Goal: Information Seeking & Learning: Learn about a topic

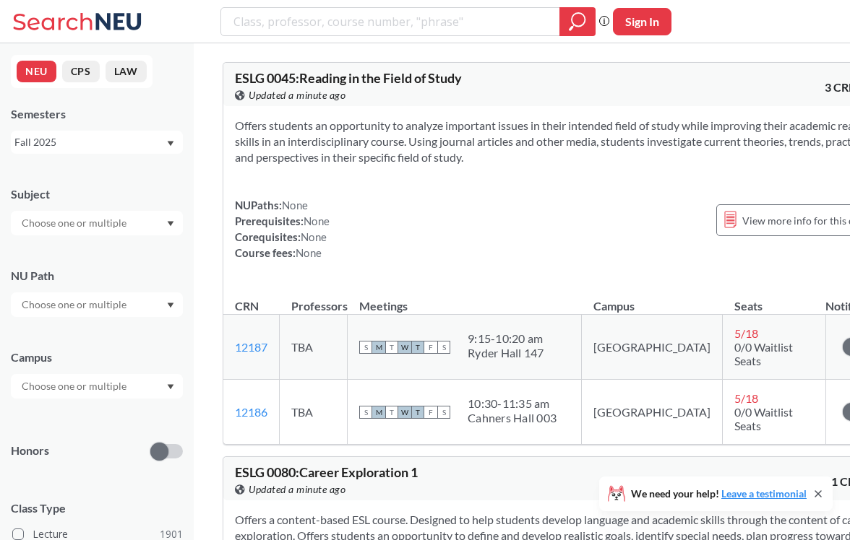
click at [337, 5] on div "Phrase search guarantees the exact search appears in the results. Ex. If you wa…" at bounding box center [425, 21] width 850 height 43
click at [366, 27] on input "search" at bounding box center [390, 21] width 317 height 25
type input "CS5800 Algorithms"
click at [582, 31] on icon "magnifying glass" at bounding box center [577, 22] width 17 height 20
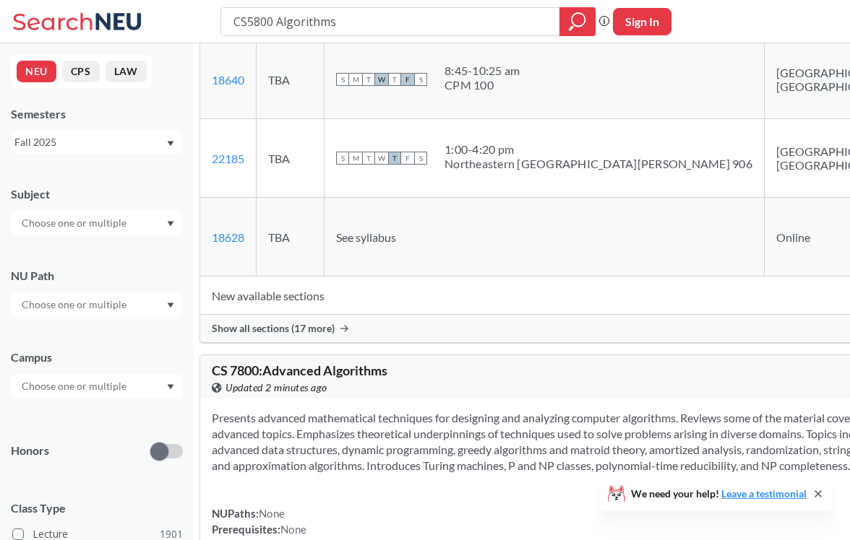
scroll to position [278, 0]
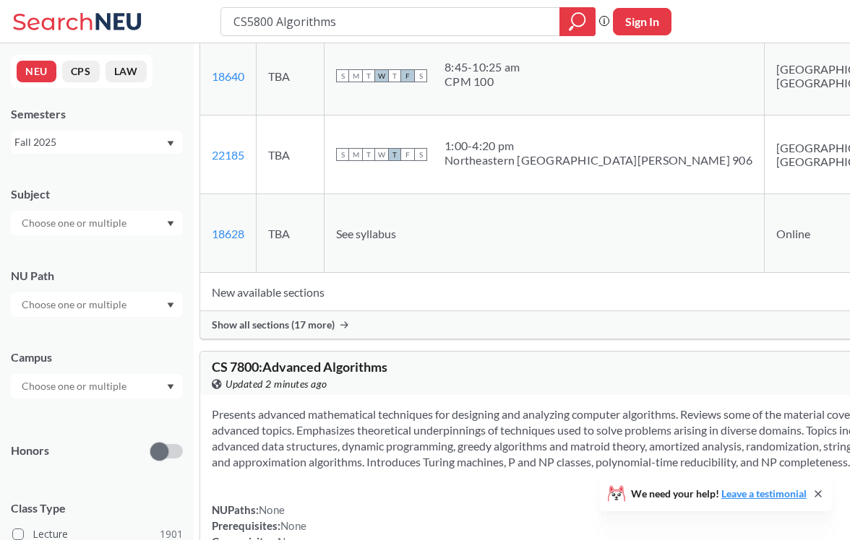
click at [331, 332] on span "Show all sections (17 more)" at bounding box center [273, 325] width 123 height 13
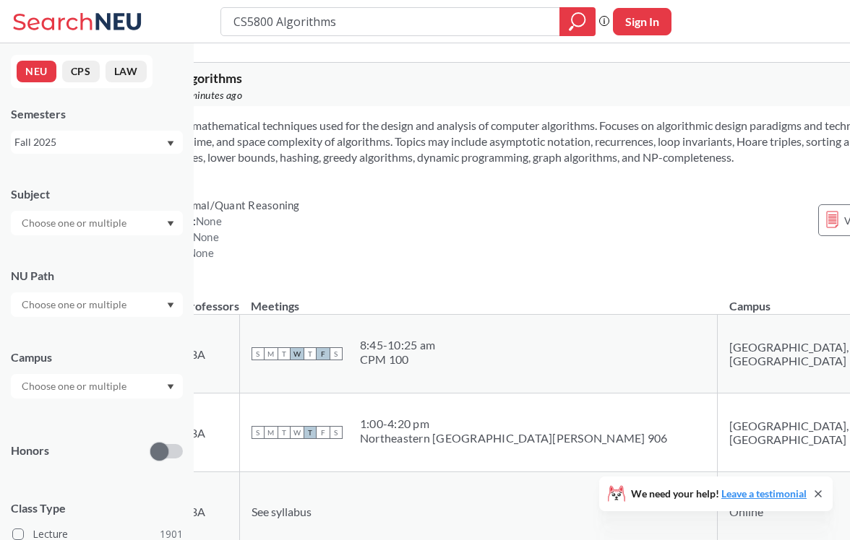
scroll to position [0, 63]
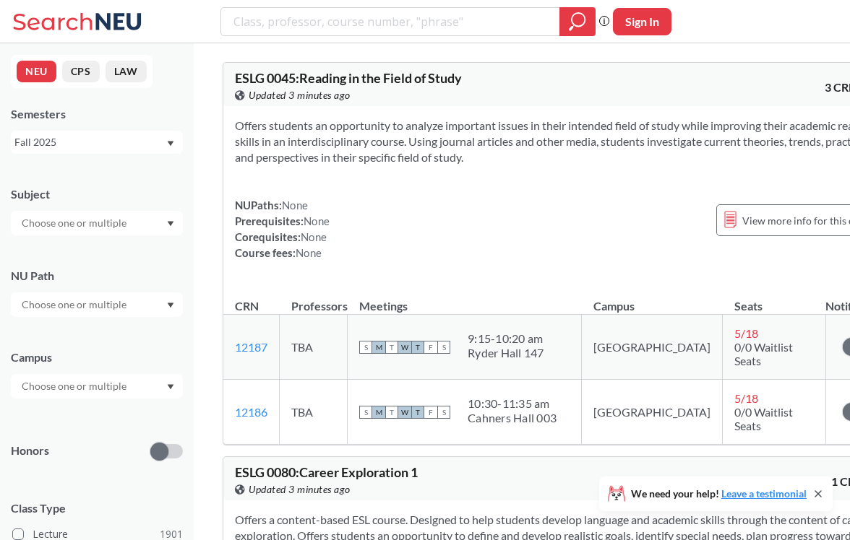
type input "CS5800 Algorithms"
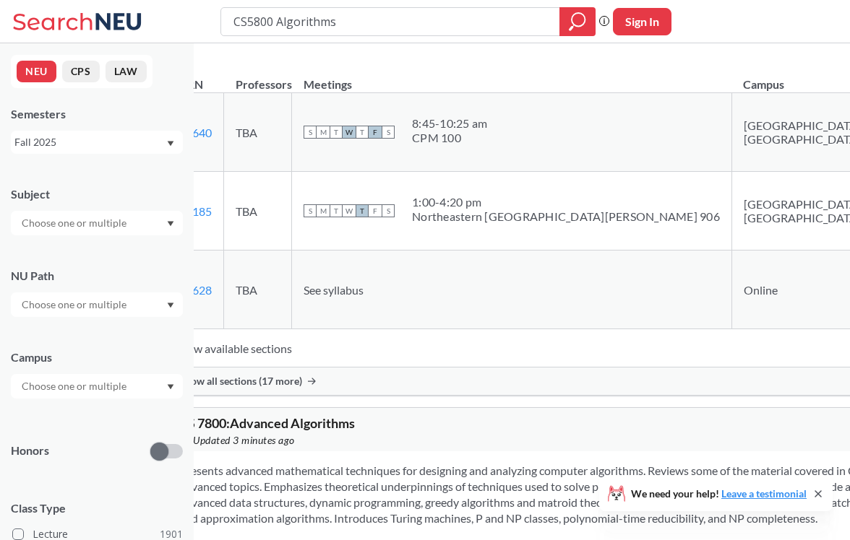
scroll to position [232, 33]
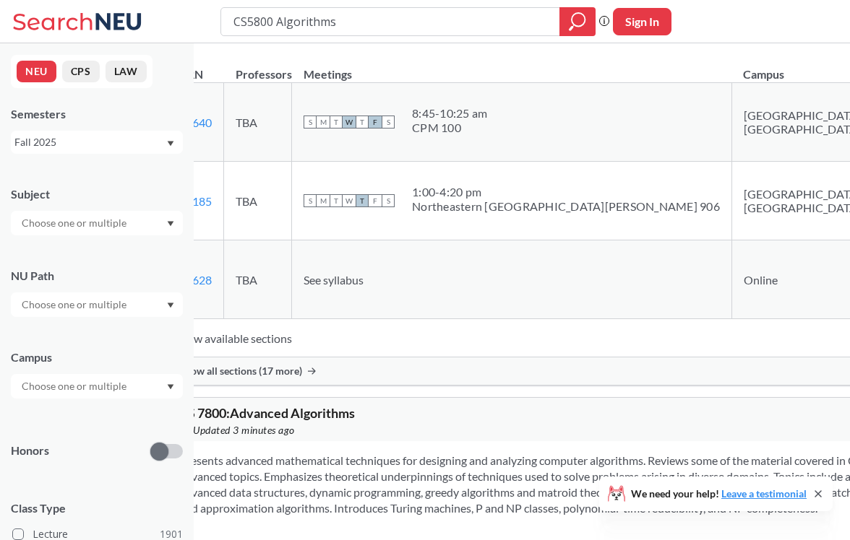
click at [288, 378] on span "Show all sections (17 more)" at bounding box center [240, 371] width 123 height 13
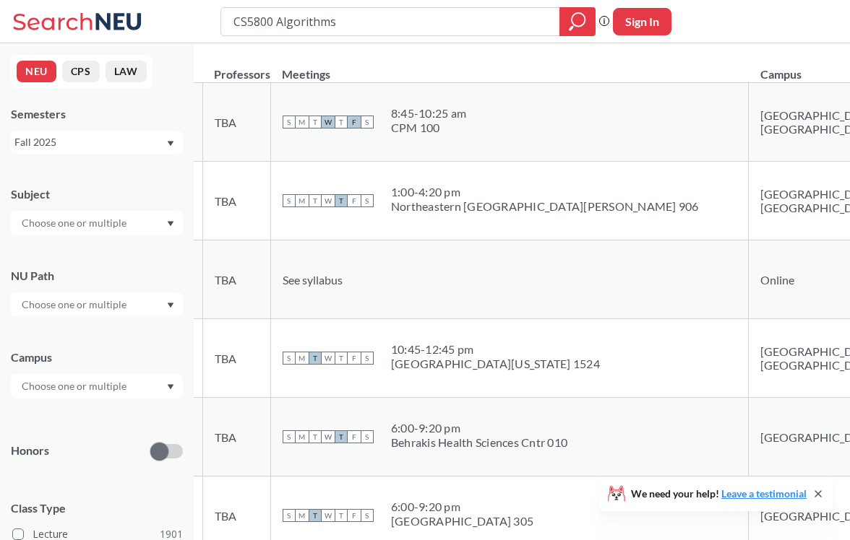
click at [123, 231] on input "text" at bounding box center [74, 223] width 121 height 17
click at [129, 189] on div "Subject" at bounding box center [97, 194] width 172 height 16
click at [109, 299] on input "text" at bounding box center [74, 304] width 121 height 17
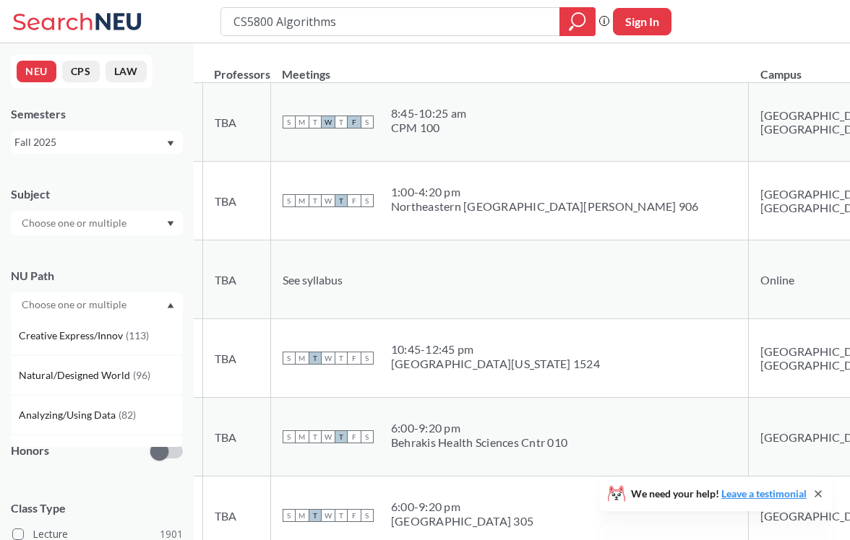
scroll to position [0, 0]
click at [124, 277] on div "NU Path" at bounding box center [97, 276] width 172 height 16
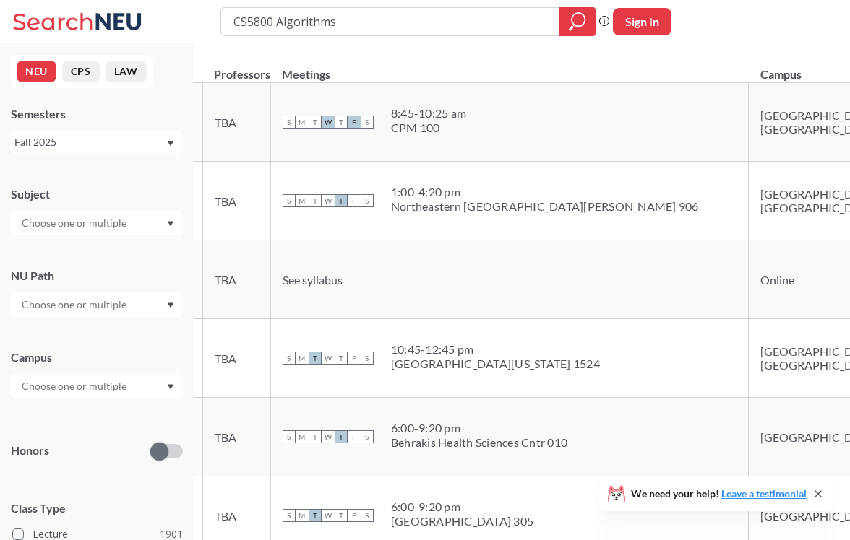
click at [116, 385] on input "text" at bounding box center [74, 386] width 121 height 17
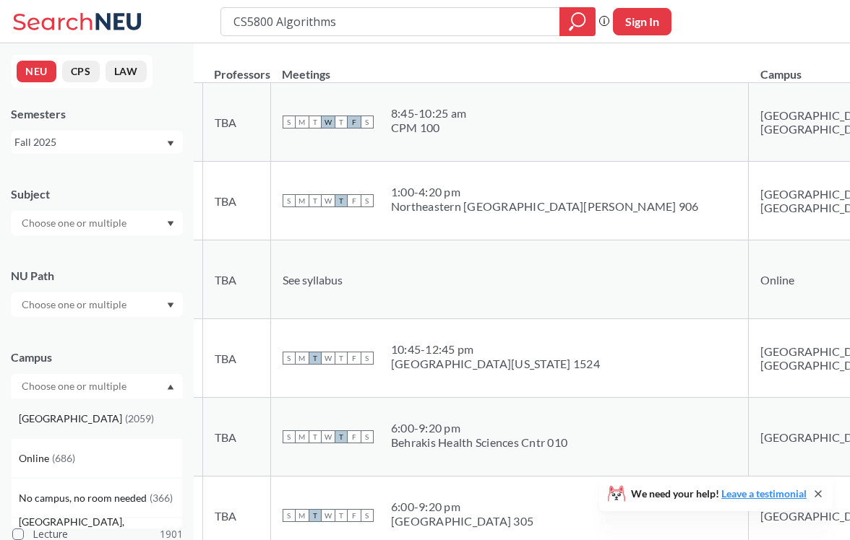
click at [103, 422] on div "[GEOGRAPHIC_DATA] ( 2059 )" at bounding box center [100, 419] width 163 height 16
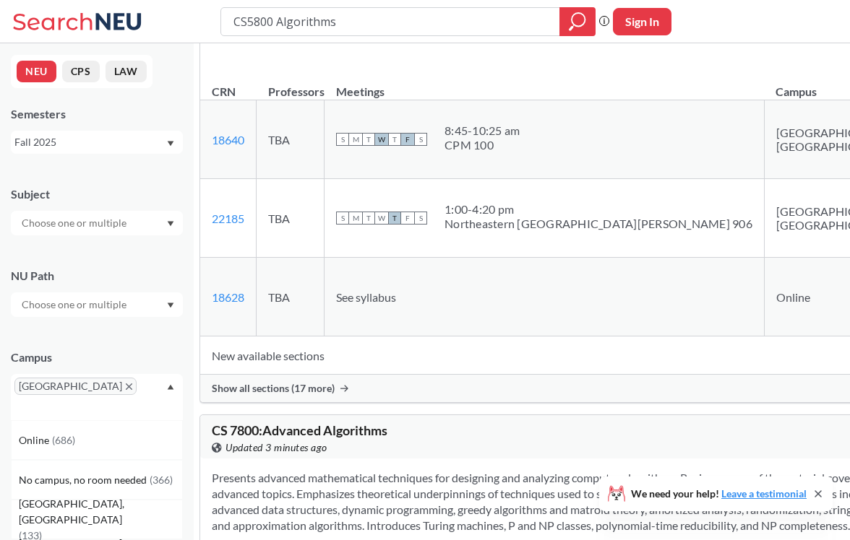
scroll to position [314, 0]
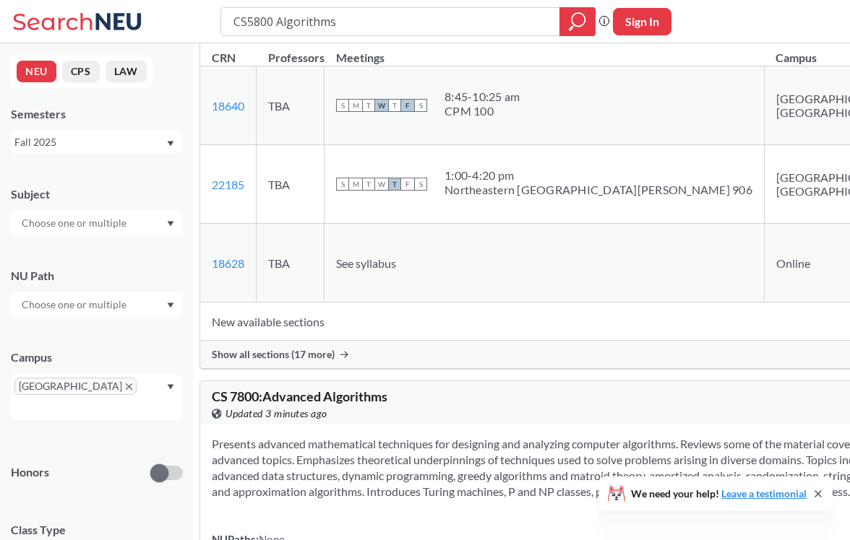
click at [335, 361] on span "Show all sections (17 more)" at bounding box center [273, 354] width 123 height 13
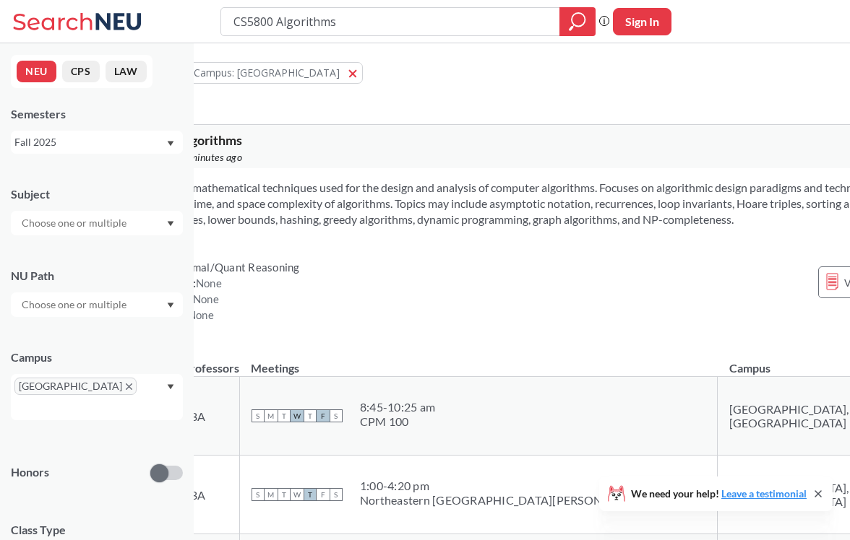
scroll to position [3, 63]
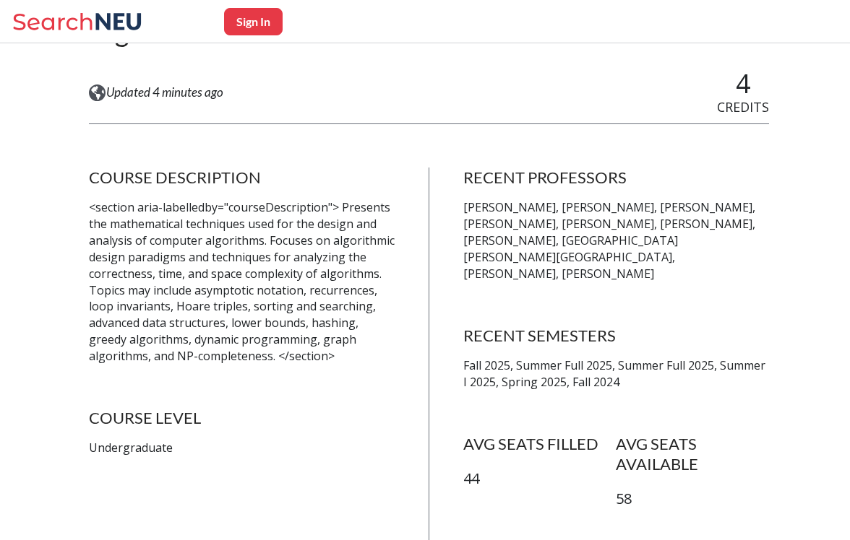
scroll to position [191, 0]
drag, startPoint x: 465, startPoint y: 241, endPoint x: 566, endPoint y: 246, distance: 101.2
click at [566, 246] on p "[PERSON_NAME], [PERSON_NAME], [PERSON_NAME], [PERSON_NAME], [PERSON_NAME], [PER…" at bounding box center [616, 240] width 306 height 82
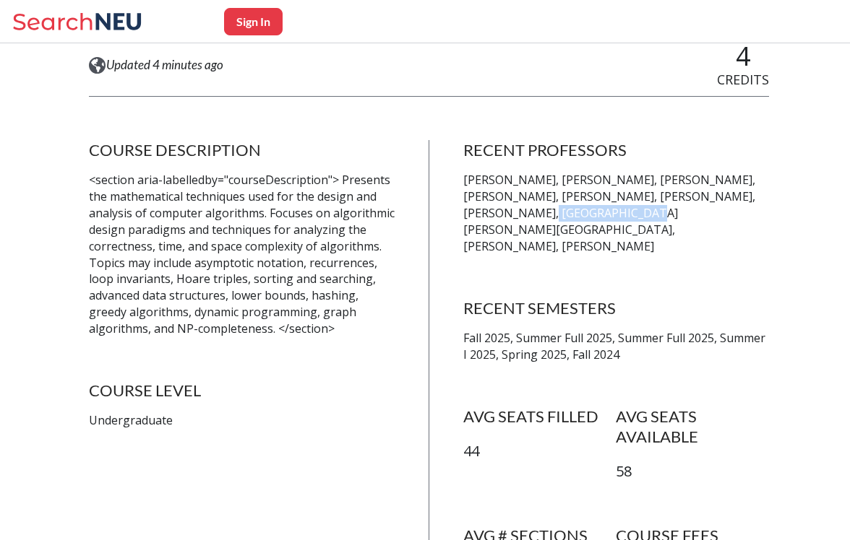
scroll to position [218, 0]
click at [657, 203] on p "[PERSON_NAME], [PERSON_NAME], [PERSON_NAME], [PERSON_NAME], [PERSON_NAME], [PER…" at bounding box center [616, 214] width 306 height 82
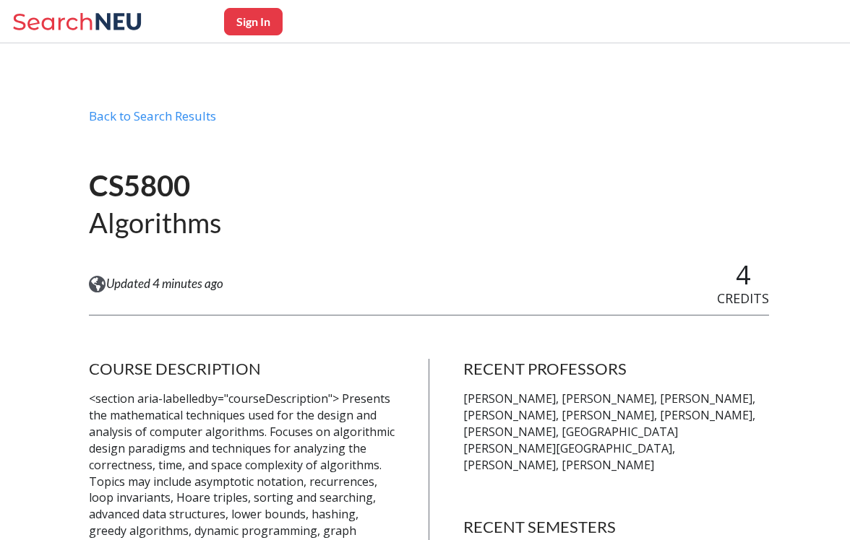
scroll to position [0, 0]
